Goal: Browse casually

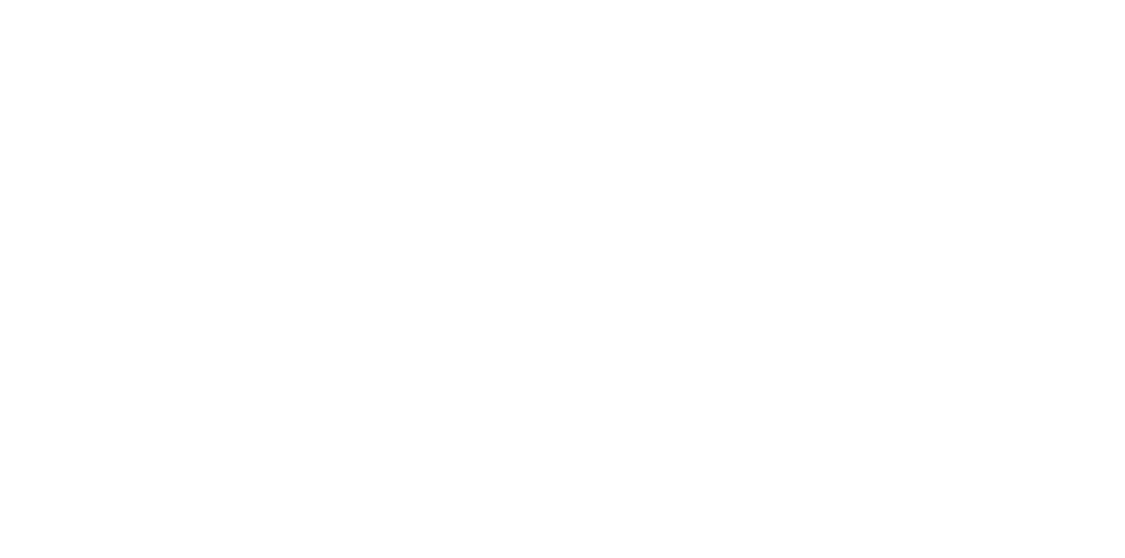
drag, startPoint x: 0, startPoint y: 0, endPoint x: 387, endPoint y: 254, distance: 462.8
click at [366, 261] on h1 "SharePoint Design has never been so easy" at bounding box center [562, 214] width 861 height 112
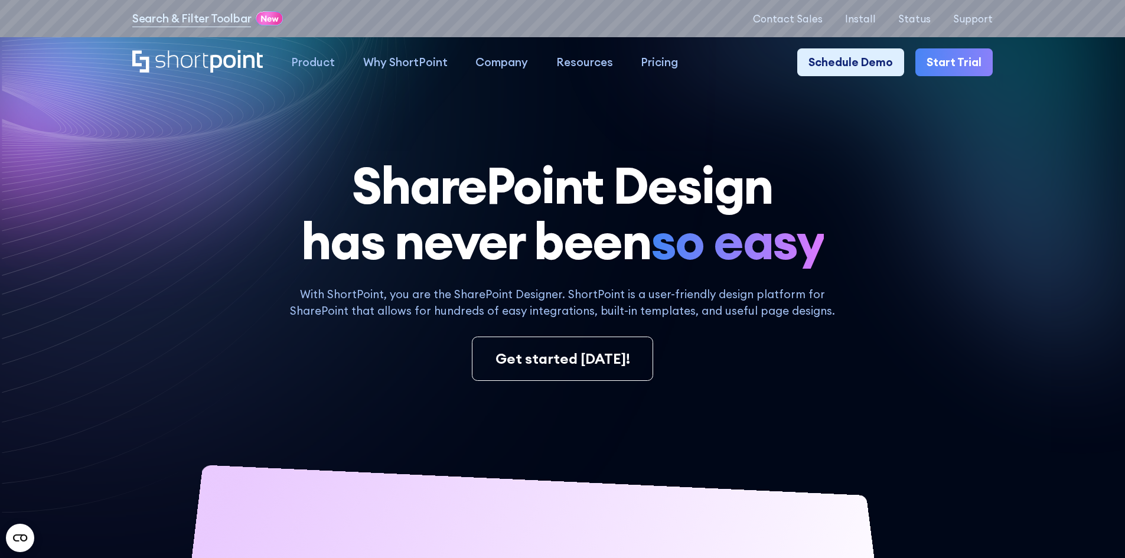
click at [262, 157] on icon at bounding box center [200, 87] width 508 height 233
